Goal: Check status: Check status

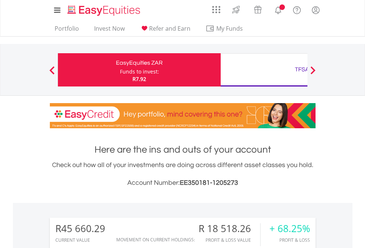
scroll to position [71, 116]
click at [120, 70] on div "Funds to invest:" at bounding box center [139, 71] width 39 height 7
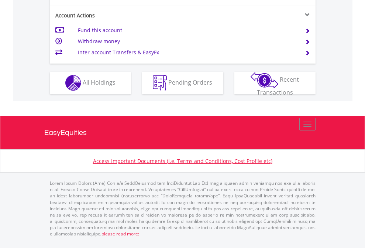
scroll to position [722, 0]
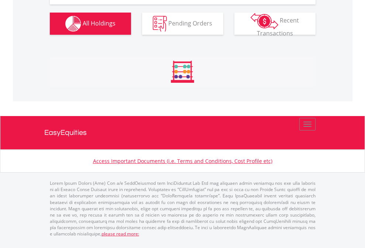
scroll to position [880, 0]
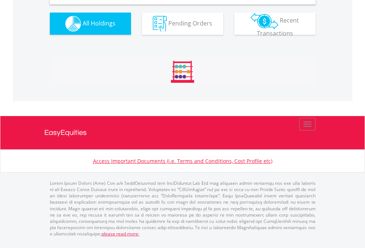
scroll to position [713, 0]
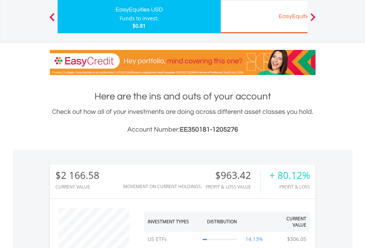
scroll to position [71, 116]
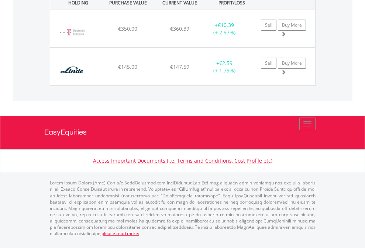
scroll to position [71, 116]
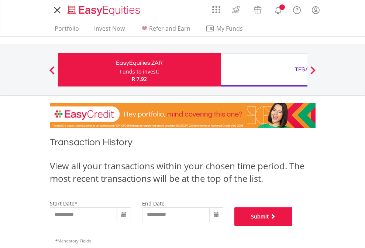
click at [293, 225] on button "Submit" at bounding box center [263, 216] width 58 height 18
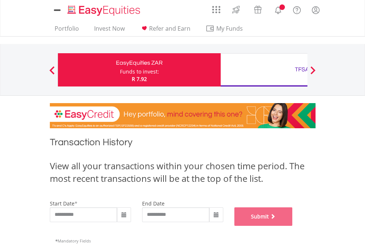
scroll to position [299, 0]
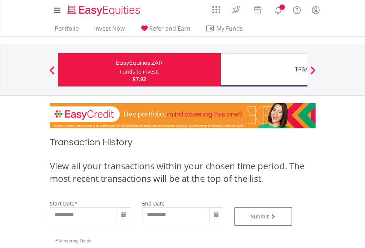
click at [264, 70] on div "TFSA" at bounding box center [302, 69] width 154 height 10
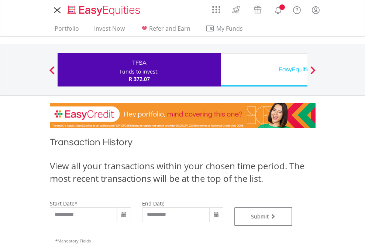
type input "**********"
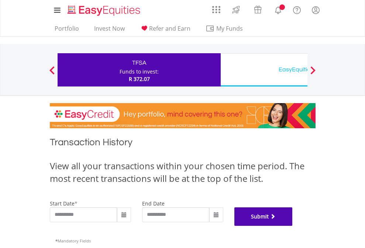
click at [293, 225] on button "Submit" at bounding box center [263, 216] width 58 height 18
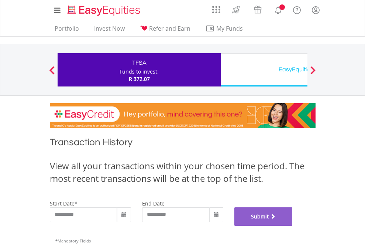
scroll to position [299, 0]
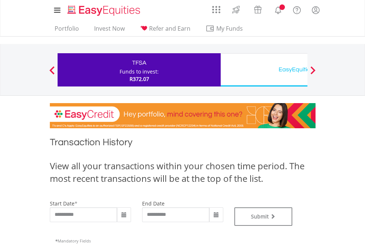
click at [264, 70] on div "EasyEquities USD" at bounding box center [302, 69] width 154 height 10
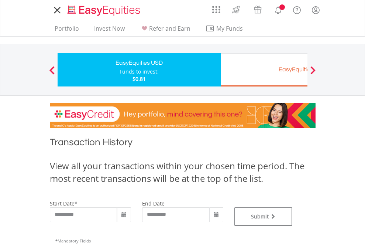
type input "**********"
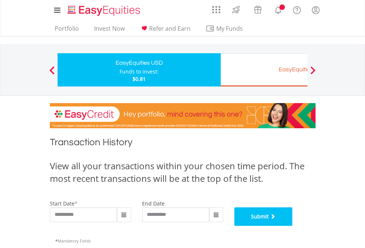
click at [293, 225] on button "Submit" at bounding box center [263, 216] width 58 height 18
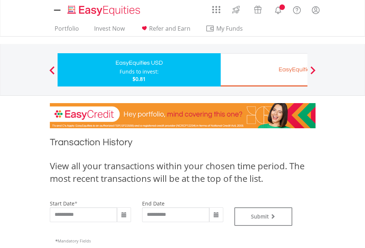
click at [264, 70] on div "EasyEquities EUR" at bounding box center [302, 69] width 154 height 10
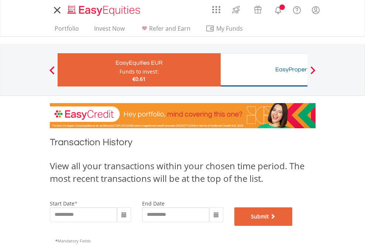
click at [293, 225] on button "Submit" at bounding box center [263, 216] width 58 height 18
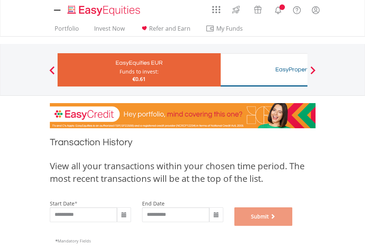
scroll to position [299, 0]
